Goal: Navigation & Orientation: Find specific page/section

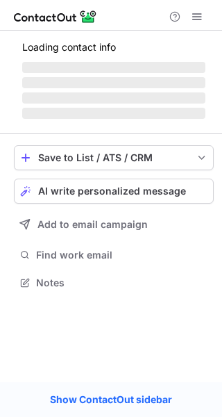
scroll to position [281, 222]
